Goal: Contribute content: Add original content to the website for others to see

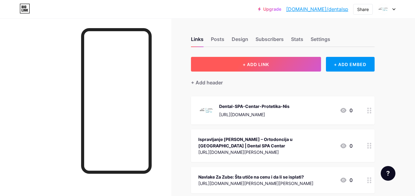
click at [284, 67] on button "+ ADD LINK" at bounding box center [256, 64] width 130 height 15
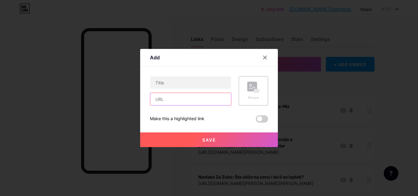
click at [192, 100] on input "text" at bounding box center [190, 99] width 81 height 12
paste input "[URL][DOMAIN_NAME]"
type input "[URL][DOMAIN_NAME]"
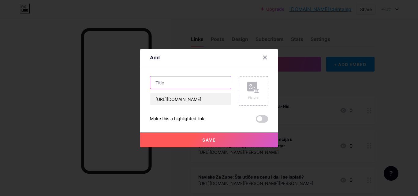
click at [192, 88] on input "text" at bounding box center [190, 83] width 81 height 12
paste input "Le enje Paradentoze Laserom"
type input "Le enje Paradentoze Laserom"
click at [211, 139] on span "Save" at bounding box center [209, 139] width 14 height 5
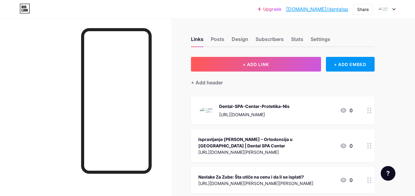
click at [364, 3] on div "Upgrade [DOMAIN_NAME]/dental... [DOMAIN_NAME]/dentalsp Share Switch accounts De…" at bounding box center [207, 9] width 415 height 18
click at [358, 7] on div "Share" at bounding box center [363, 9] width 12 height 6
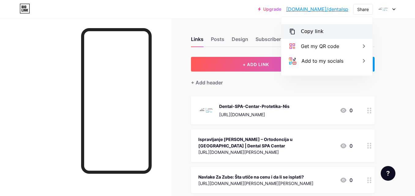
click at [316, 36] on div "Copy link" at bounding box center [326, 31] width 91 height 15
